Goal: Use online tool/utility: Use online tool/utility

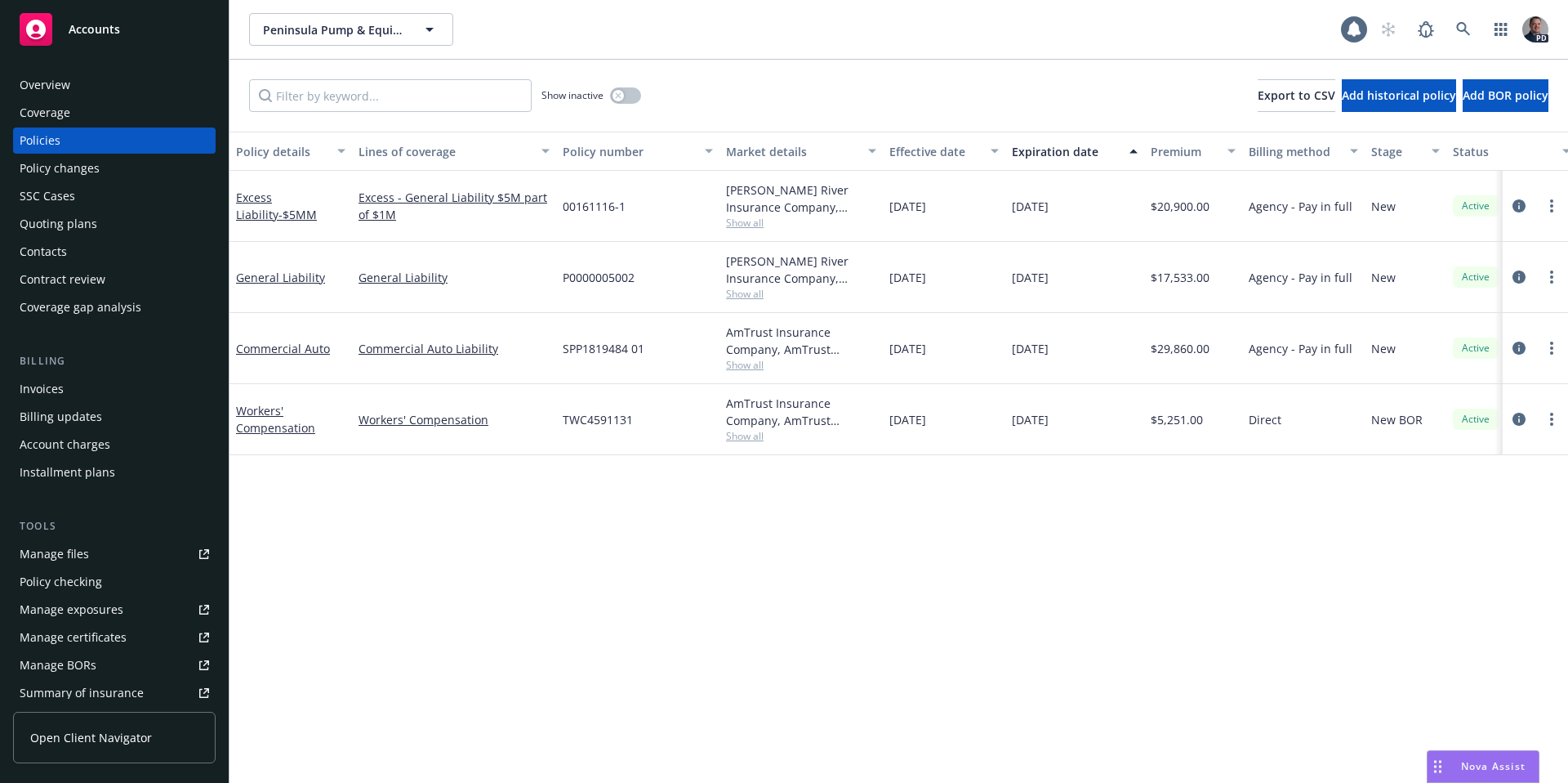
click at [125, 33] on div "Accounts" at bounding box center [113, 29] width 189 height 33
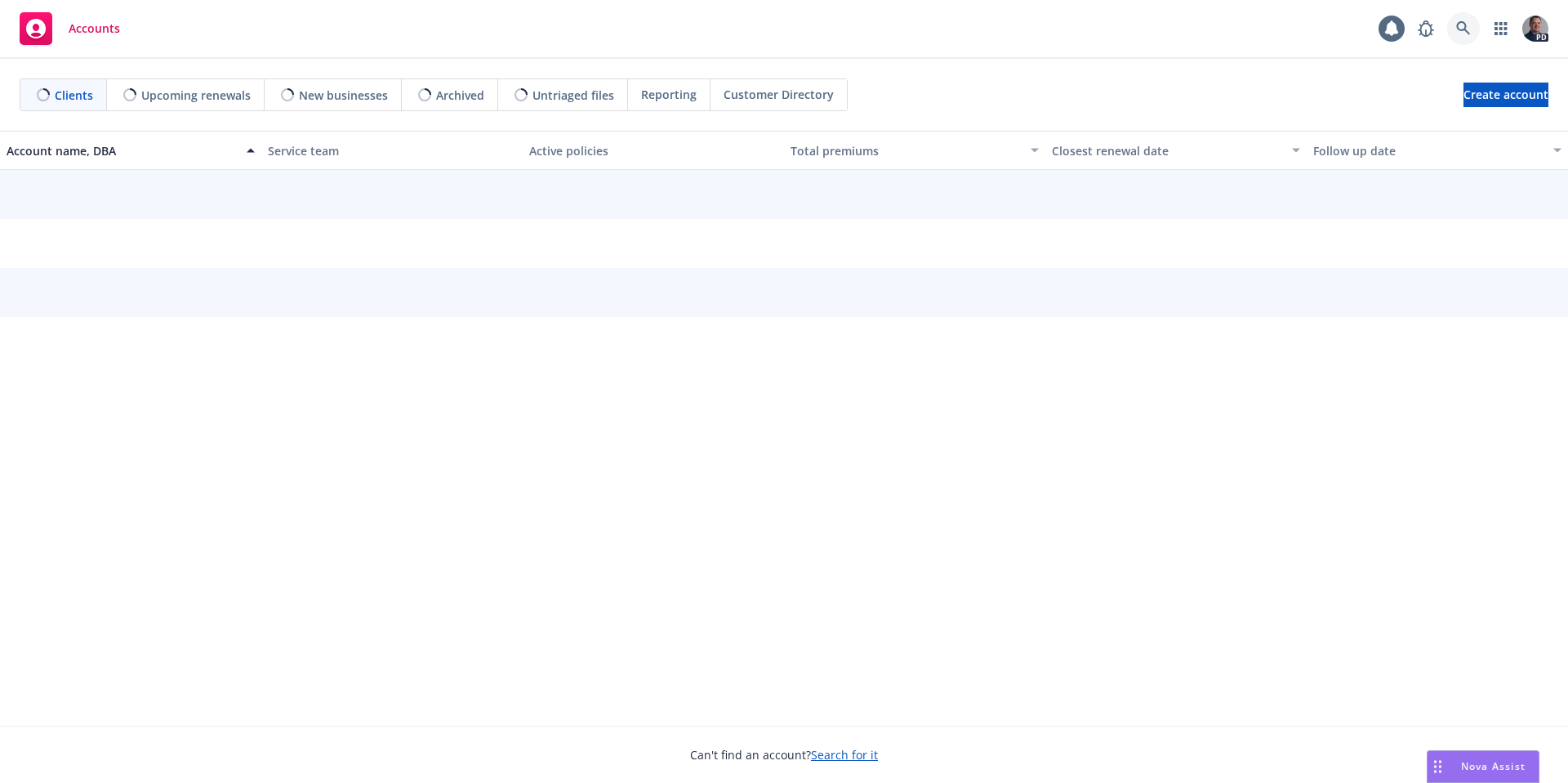
click at [1477, 28] on link at bounding box center [1464, 29] width 33 height 33
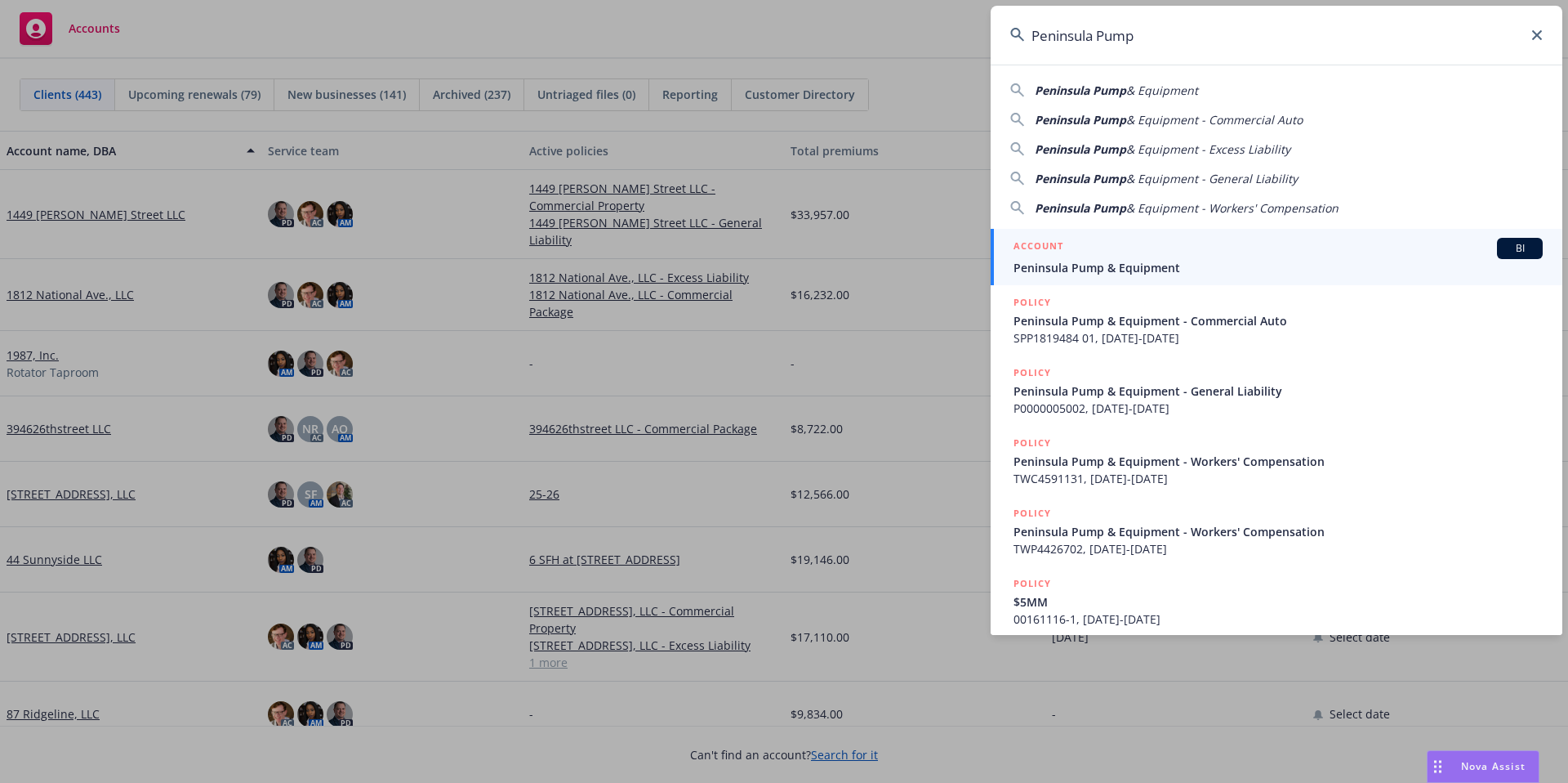
type input "Peninsula Pump"
click at [1145, 257] on div "ACCOUNT BI" at bounding box center [1278, 248] width 529 height 21
click at [1145, 259] on div "[DATE]" at bounding box center [1176, 295] width 262 height 72
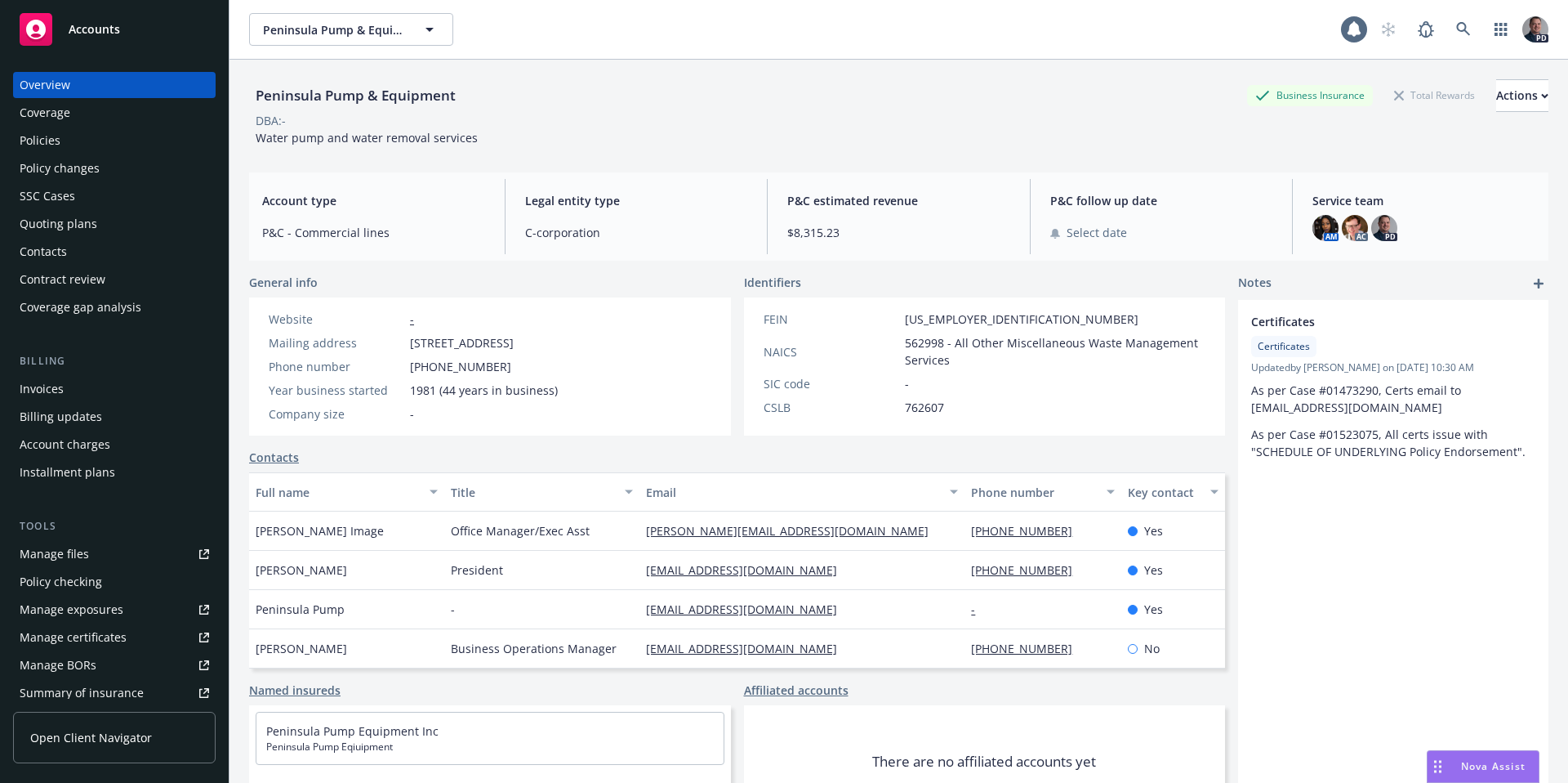
click at [1485, 760] on span "Nova Assist" at bounding box center [1493, 767] width 65 height 14
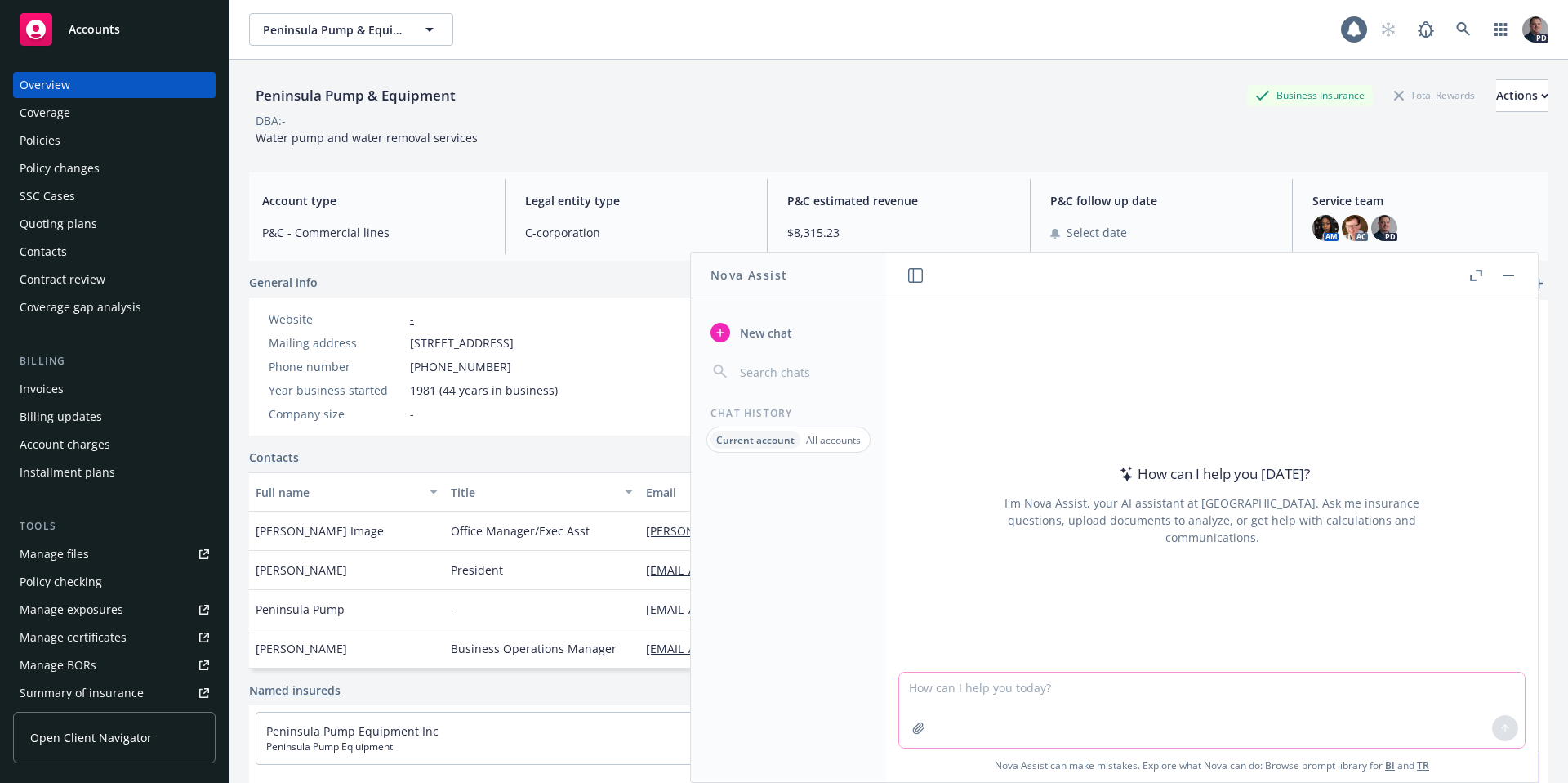
click at [1043, 687] on textarea at bounding box center [1211, 710] width 625 height 76
click at [1008, 332] on div "How can I help you [DATE]? I'm Nova Assist, your AI assistant at Newfront. Ask …" at bounding box center [1212, 484] width 652 height 374
drag, startPoint x: 965, startPoint y: 698, endPoint x: 957, endPoint y: 645, distance: 53.6
click at [966, 698] on textarea at bounding box center [1211, 710] width 625 height 76
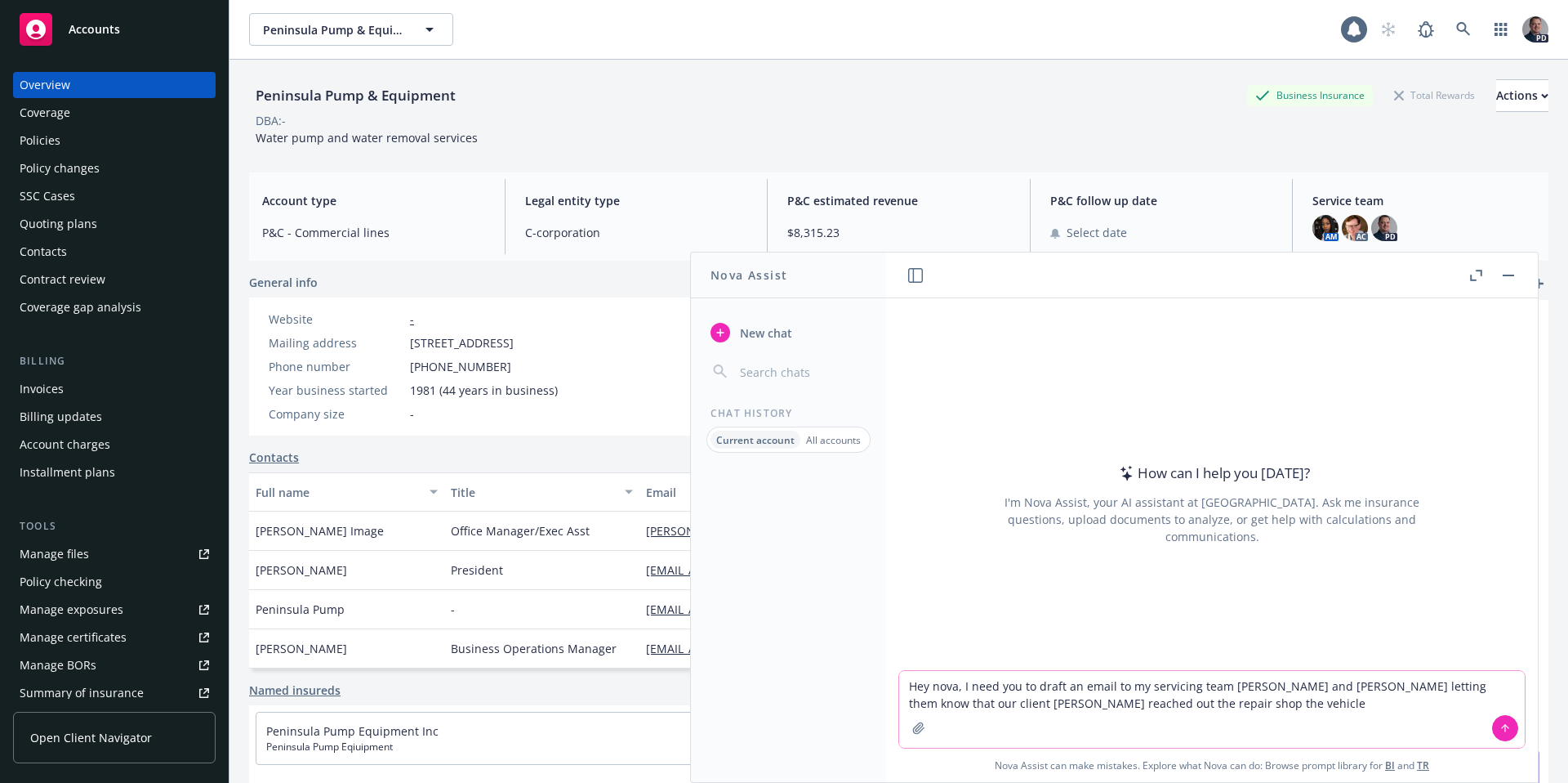
drag, startPoint x: 1160, startPoint y: 702, endPoint x: 1001, endPoint y: 705, distance: 159.0
click at [1001, 705] on textarea "Hey nova, I need you to draft an email to my servicing team [PERSON_NAME] and […" at bounding box center [1211, 709] width 625 height 77
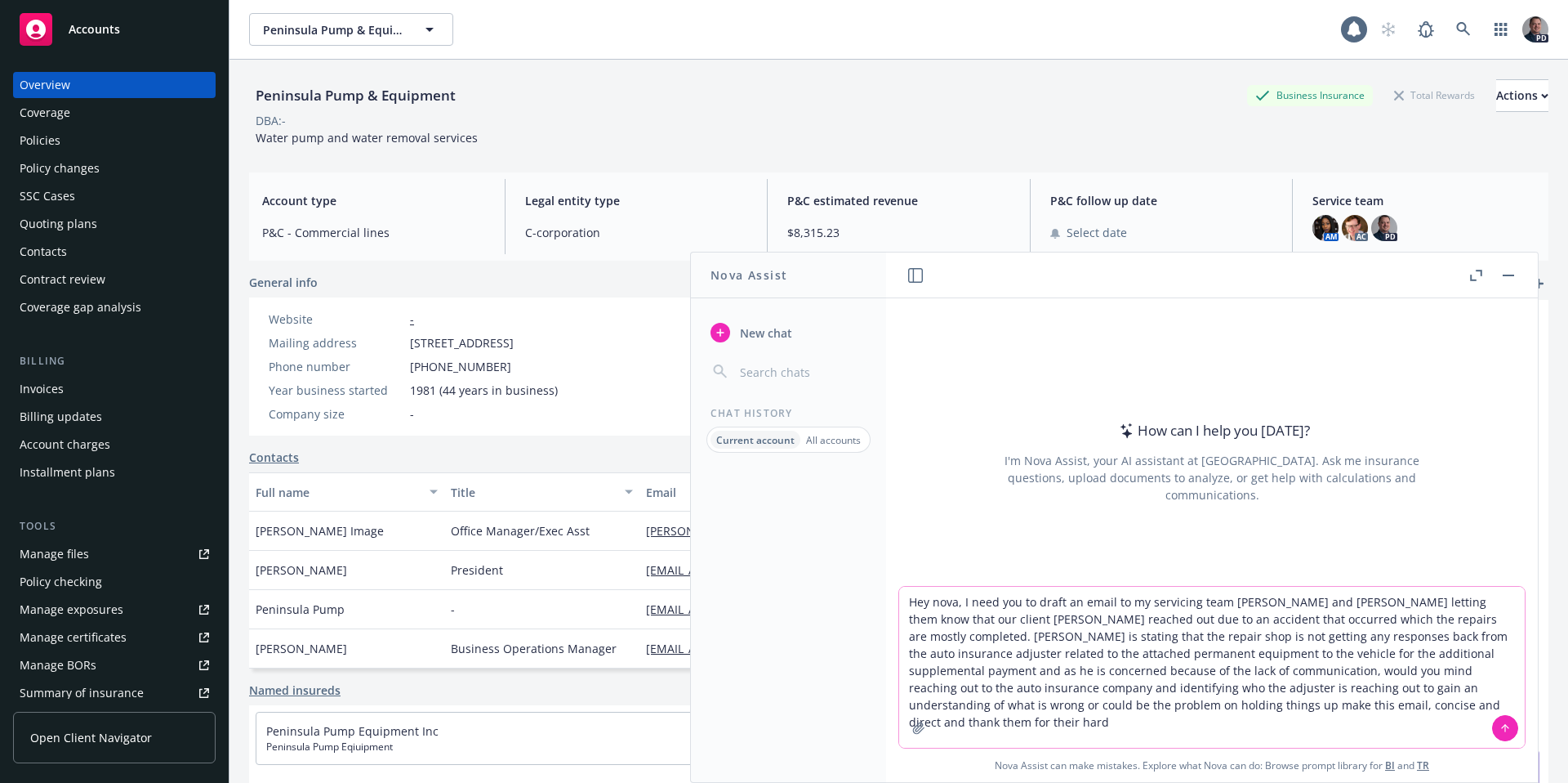
type textarea "Hey nova, I need you to draft an email to my servicing team [PERSON_NAME] and […"
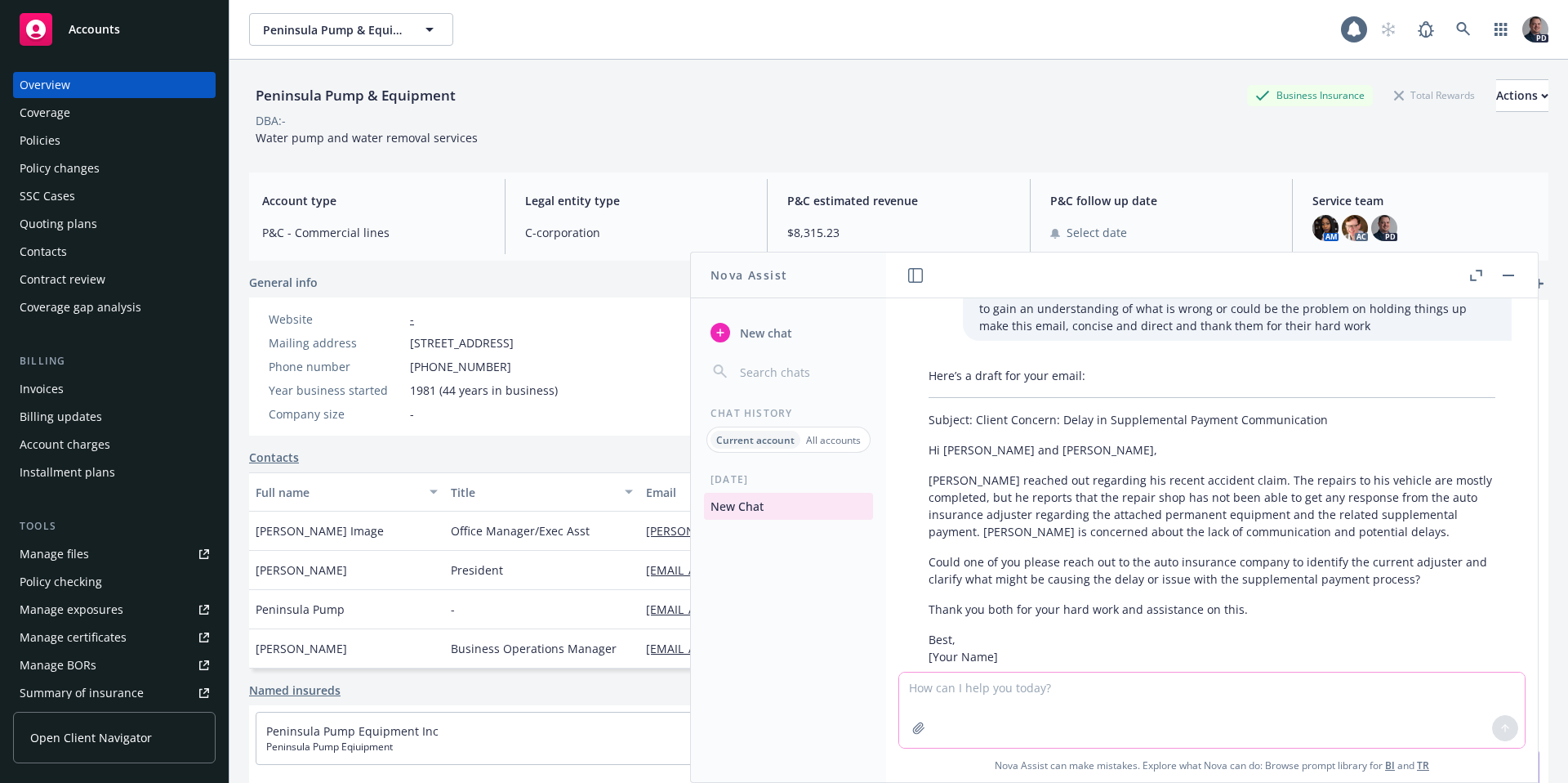
scroll to position [160, 0]
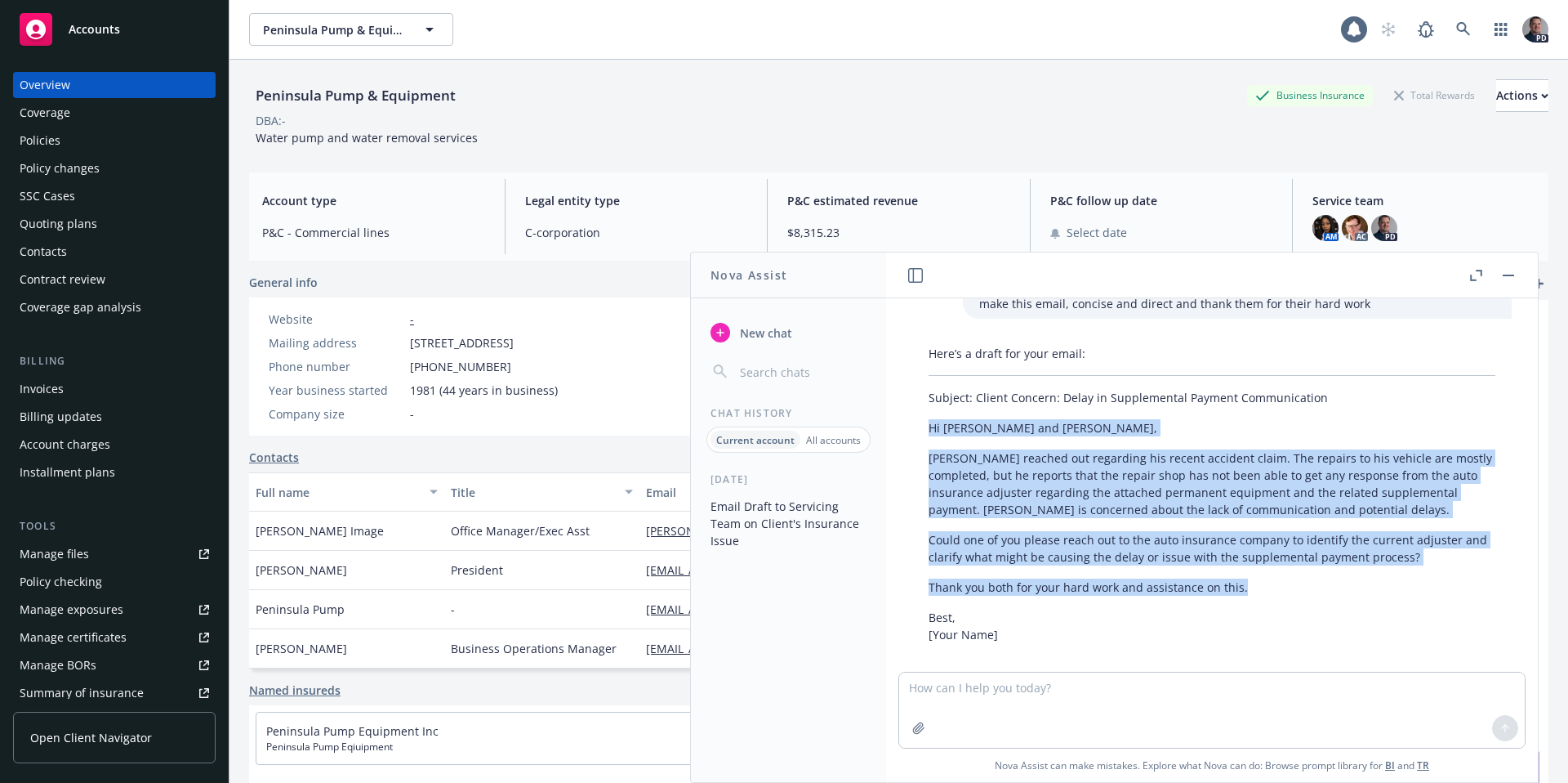
drag, startPoint x: 930, startPoint y: 410, endPoint x: 1351, endPoint y: 578, distance: 453.3
click at [1351, 578] on div "Here’s a draft for your email: Subject: Client Concern: Delay in Supplemental P…" at bounding box center [1212, 494] width 599 height 311
copy div "Hi [PERSON_NAME] and [PERSON_NAME] reached out regarding his recent accident cl…"
